Goal: Book appointment/travel/reservation

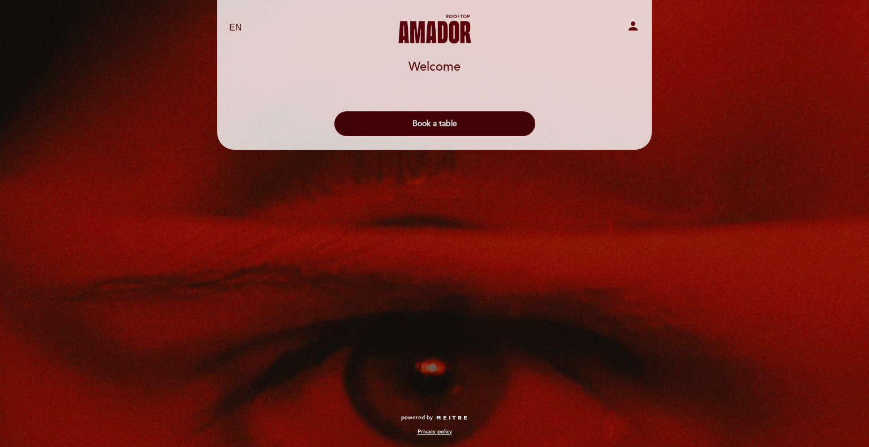
click at [452, 124] on button "Book a table" at bounding box center [434, 123] width 201 height 25
click at [452, 124] on header "EN ES PT [PERSON_NAME] Rooftop person Welcome Welcome, Change user Book a table…" at bounding box center [434, 75] width 434 height 150
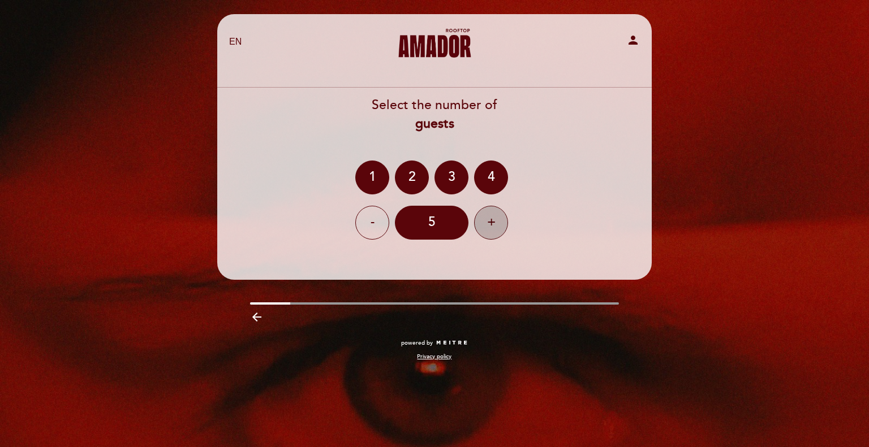
click at [481, 226] on div "+" at bounding box center [491, 223] width 34 height 34
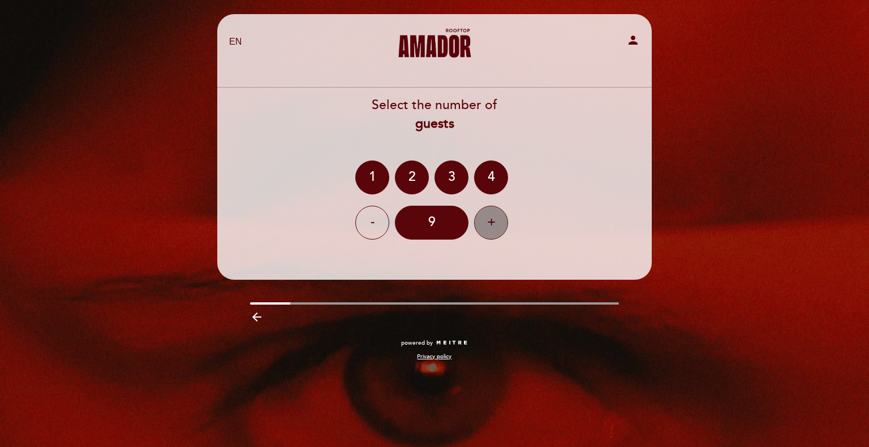
click at [481, 226] on div "+" at bounding box center [491, 223] width 34 height 34
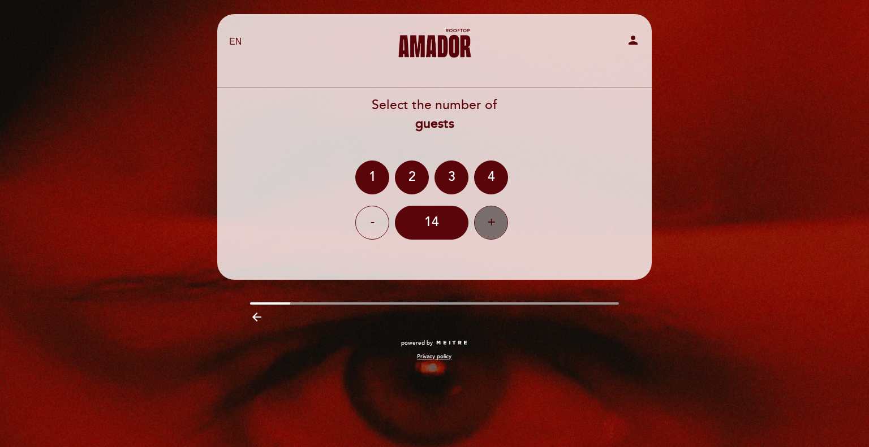
click at [481, 226] on div "+" at bounding box center [491, 223] width 34 height 34
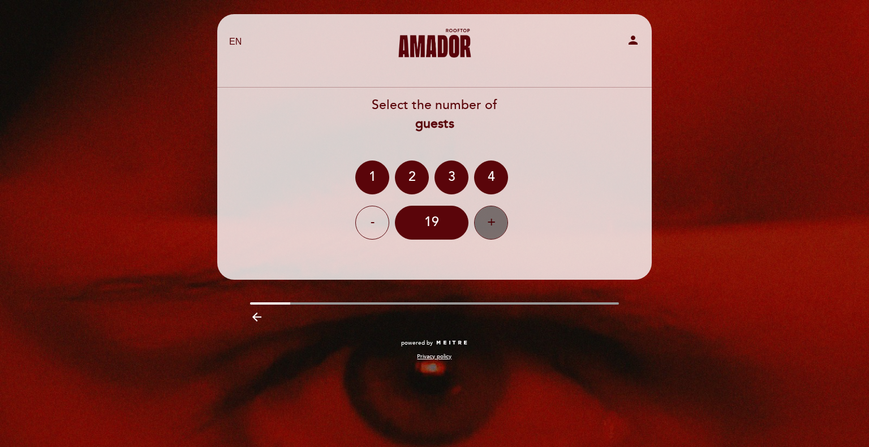
click at [481, 226] on div "+" at bounding box center [491, 223] width 34 height 34
click at [383, 228] on div "-" at bounding box center [372, 223] width 34 height 34
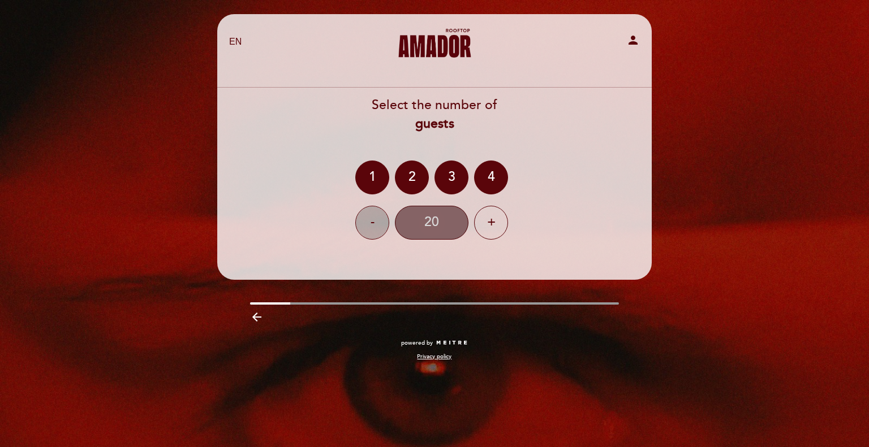
click at [434, 232] on div "20" at bounding box center [432, 223] width 74 height 34
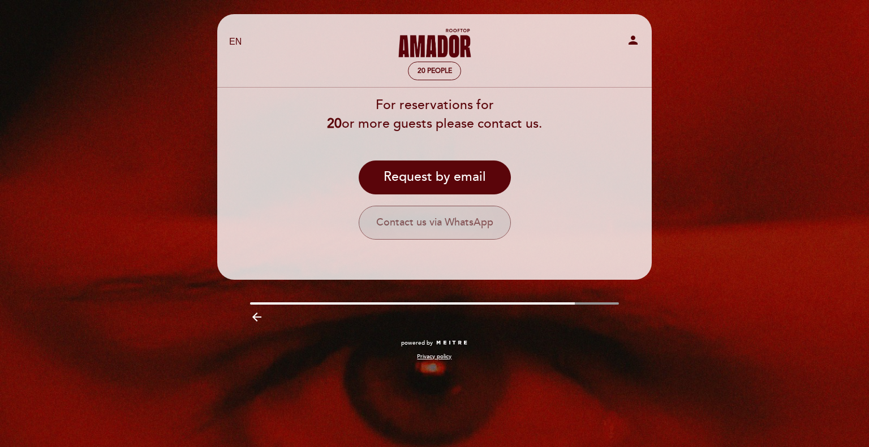
click at [450, 227] on button "Contact us via WhatsApp" at bounding box center [435, 223] width 152 height 34
